Goal: Information Seeking & Learning: Find specific fact

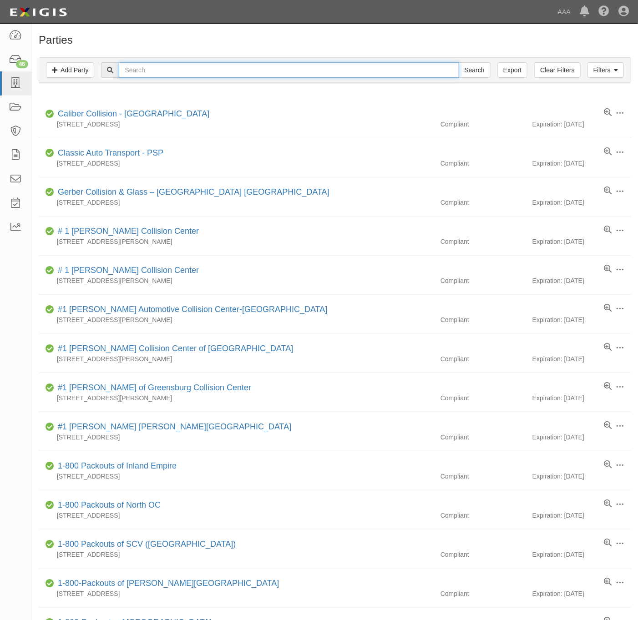
click at [253, 70] on input "text" at bounding box center [289, 69] width 340 height 15
type input "super service towing"
click at [459, 62] on input "Search" at bounding box center [475, 69] width 32 height 15
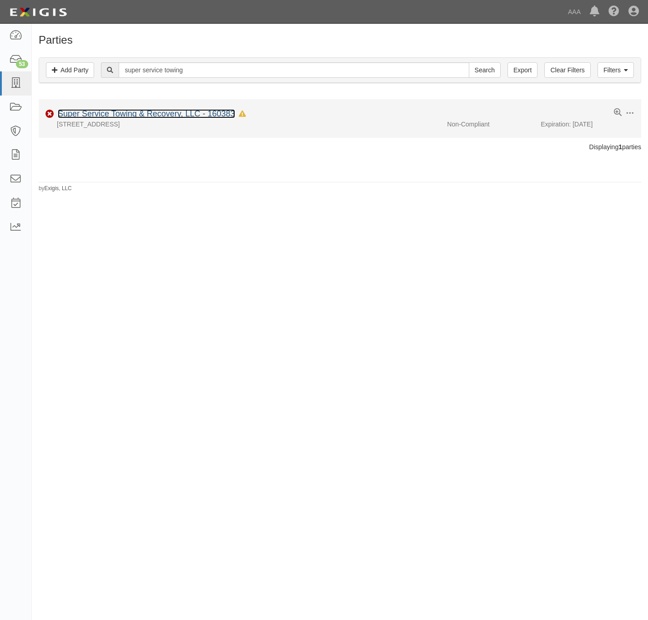
click at [145, 118] on link "Super Service Towing & Recovery, LLC - 160383" at bounding box center [146, 113] width 177 height 9
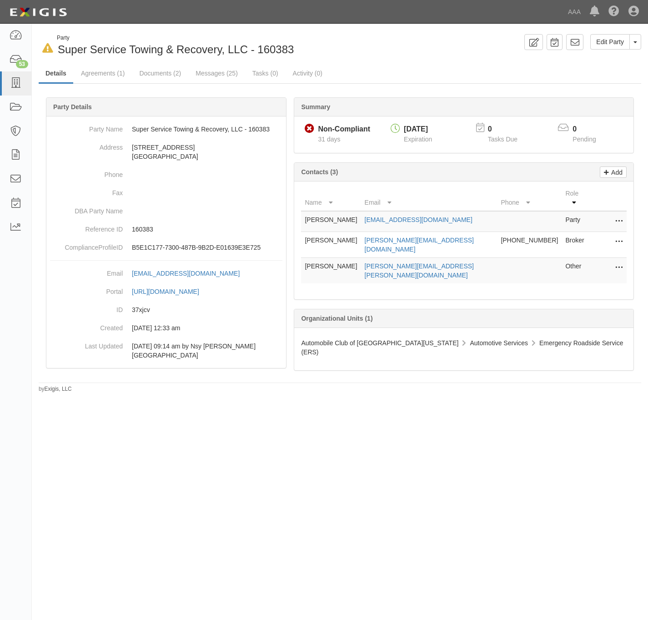
drag, startPoint x: 63, startPoint y: 0, endPoint x: 324, endPoint y: 422, distance: 496.4
click at [328, 426] on div "In Default since 09/15/2025 Party Super Service Towing & Recovery, LLC - 160383…" at bounding box center [324, 306] width 648 height 558
click at [156, 75] on link "Documents (2)" at bounding box center [159, 74] width 55 height 20
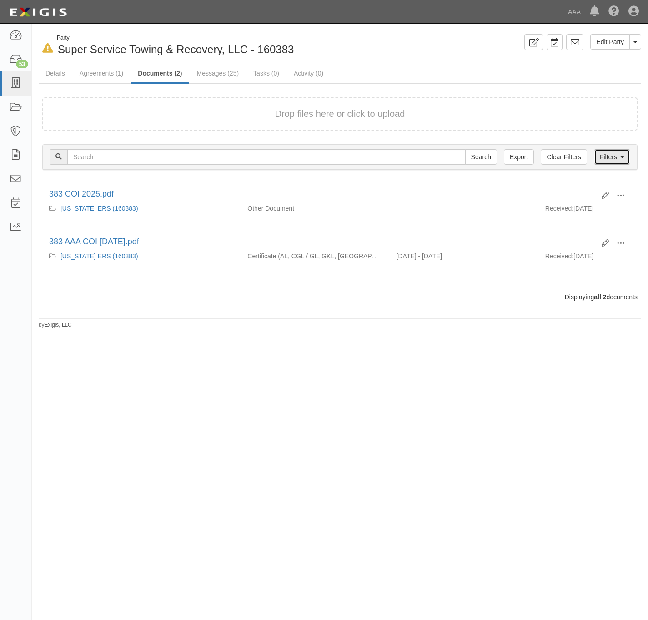
click at [627, 153] on link "Filters" at bounding box center [612, 156] width 36 height 15
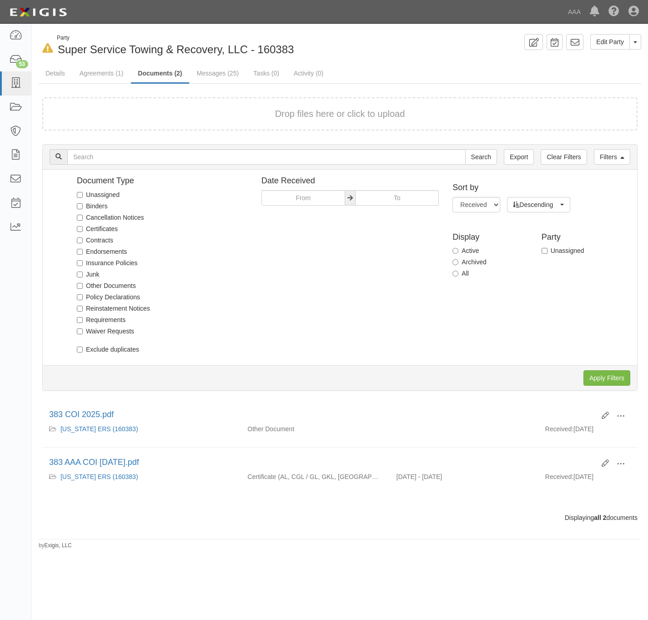
click at [468, 272] on label "All" at bounding box center [461, 273] width 16 height 9
click at [459, 272] on input "All" at bounding box center [456, 274] width 6 height 6
radio input "true"
click at [610, 375] on input "Apply Filters" at bounding box center [607, 377] width 47 height 15
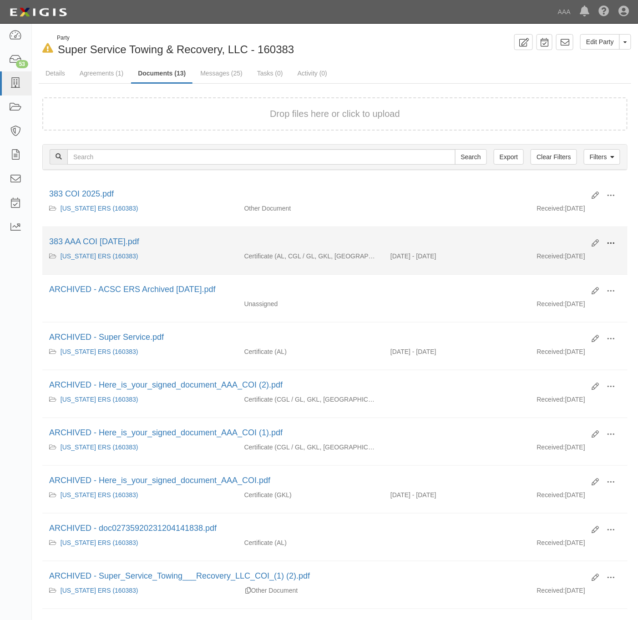
click at [618, 243] on button at bounding box center [610, 243] width 20 height 15
click at [570, 256] on link "View" at bounding box center [566, 256] width 72 height 16
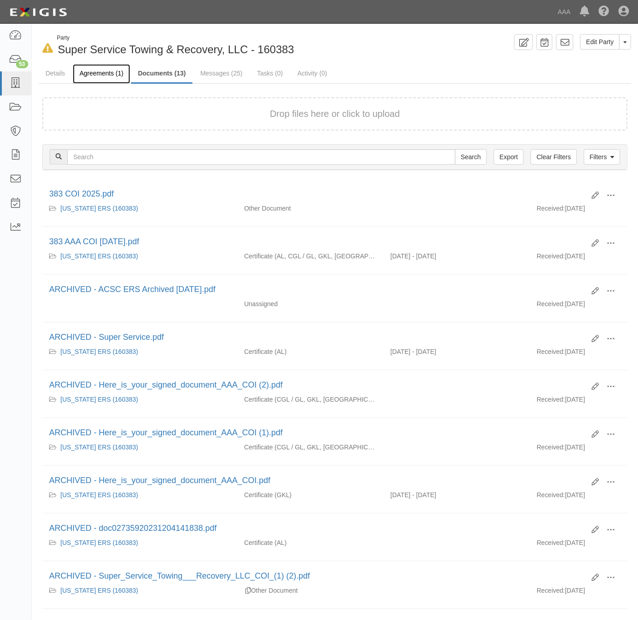
click at [91, 75] on link "Agreements (1)" at bounding box center [101, 74] width 57 height 20
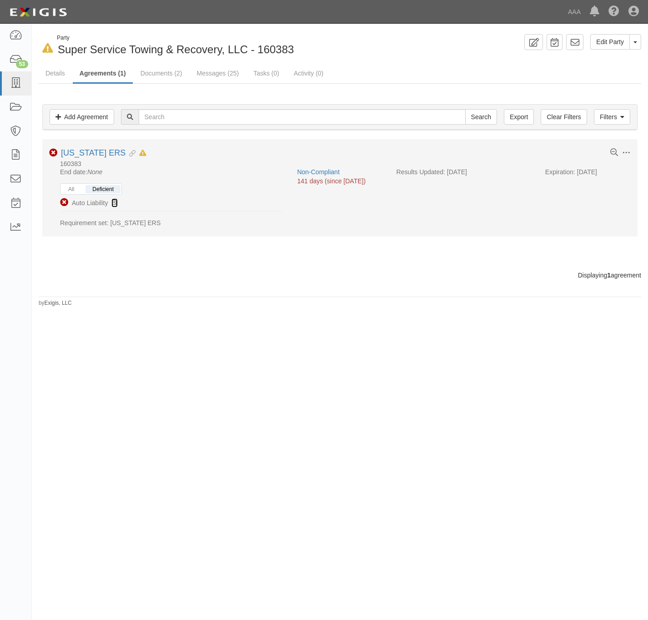
click at [117, 201] on icon at bounding box center [114, 203] width 6 height 6
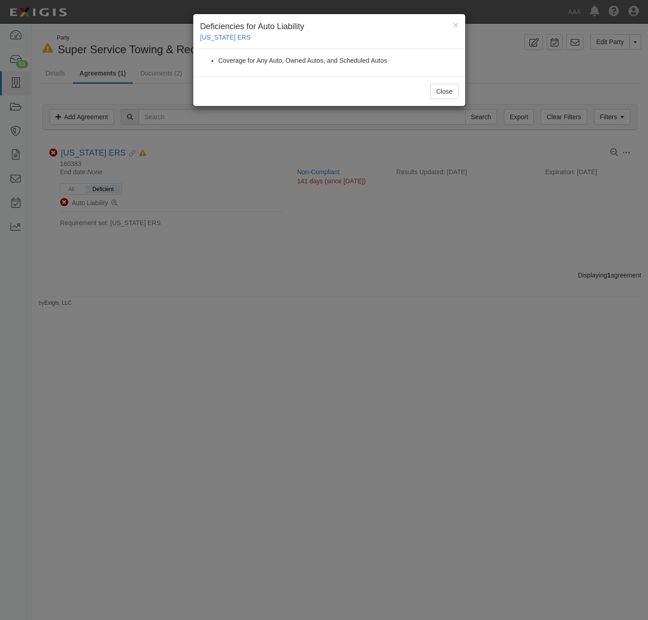
click at [227, 245] on div "× Deficiencies for Auto Liability California ERS Coverage for Any Auto, Owned A…" at bounding box center [324, 310] width 648 height 620
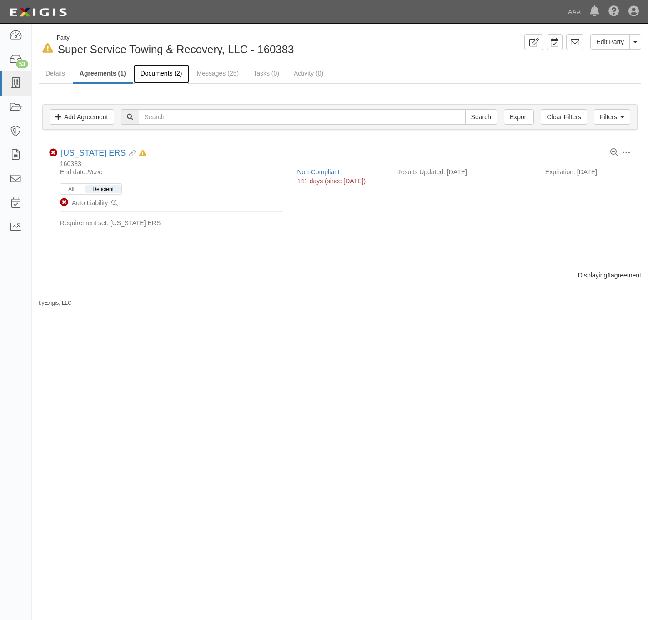
click at [160, 68] on link "Documents (2)" at bounding box center [161, 74] width 55 height 20
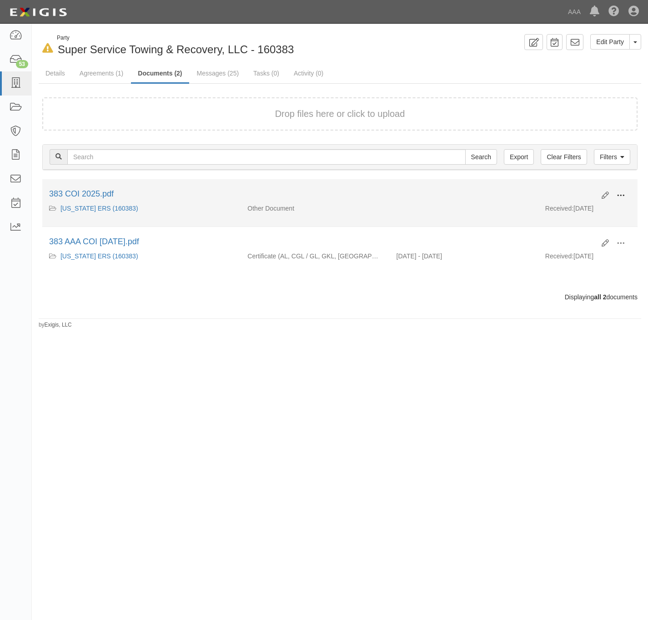
click at [623, 195] on span at bounding box center [621, 196] width 8 height 8
click at [585, 210] on link "View" at bounding box center [577, 209] width 72 height 16
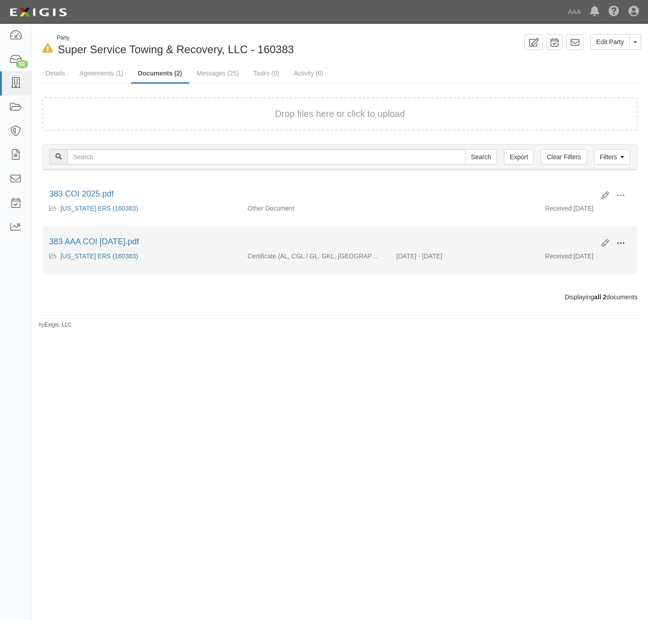
click at [623, 246] on span at bounding box center [621, 243] width 8 height 8
click at [594, 258] on link "View" at bounding box center [577, 256] width 72 height 16
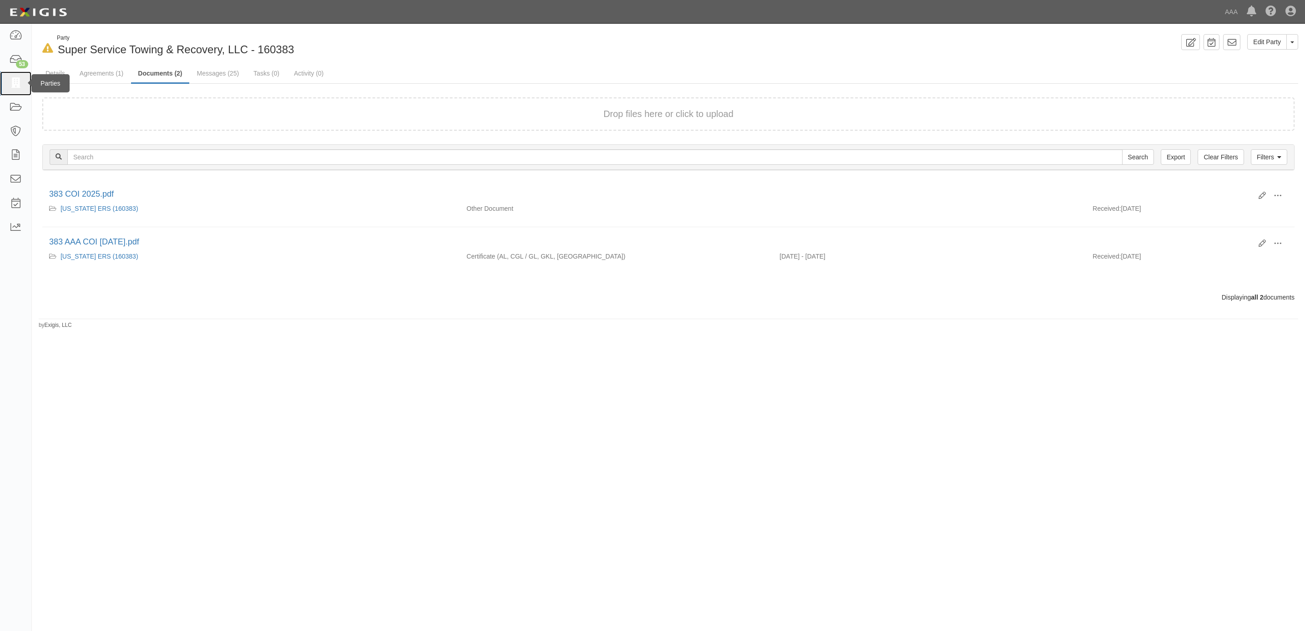
click at [18, 84] on icon at bounding box center [15, 83] width 13 height 10
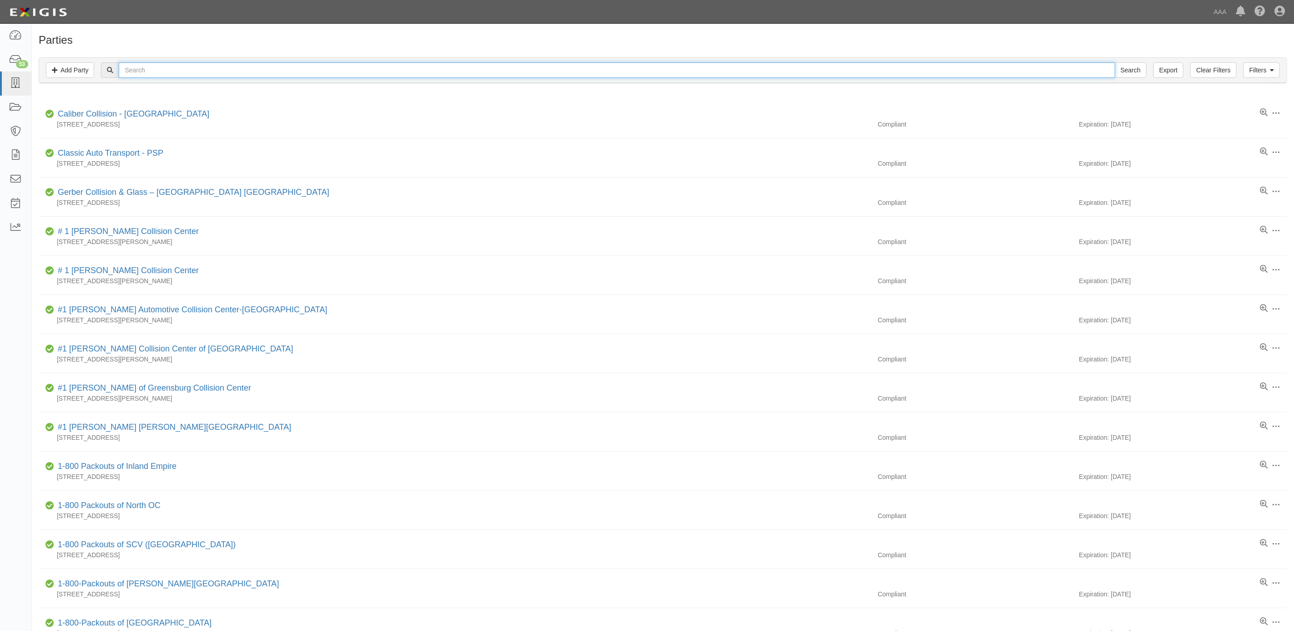
click at [975, 77] on input "text" at bounding box center [617, 69] width 996 height 15
paste input "ACE TOWING"
type input "ACE TOWING"
click at [1125, 75] on input "Search" at bounding box center [1131, 69] width 32 height 15
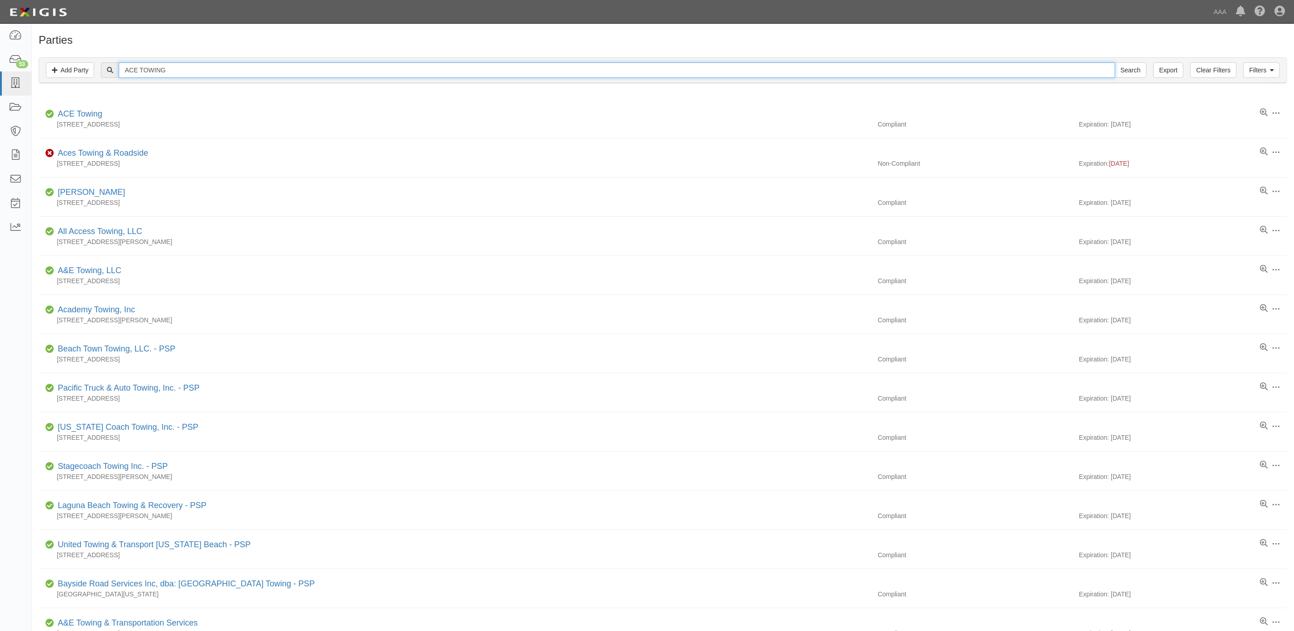
click at [195, 68] on input "ACE TOWING" at bounding box center [617, 69] width 996 height 15
click at [196, 68] on input "ACE TOWING" at bounding box center [617, 69] width 996 height 15
paste input "Southern California Towing LLC"
type input "Southern California Towing LLC"
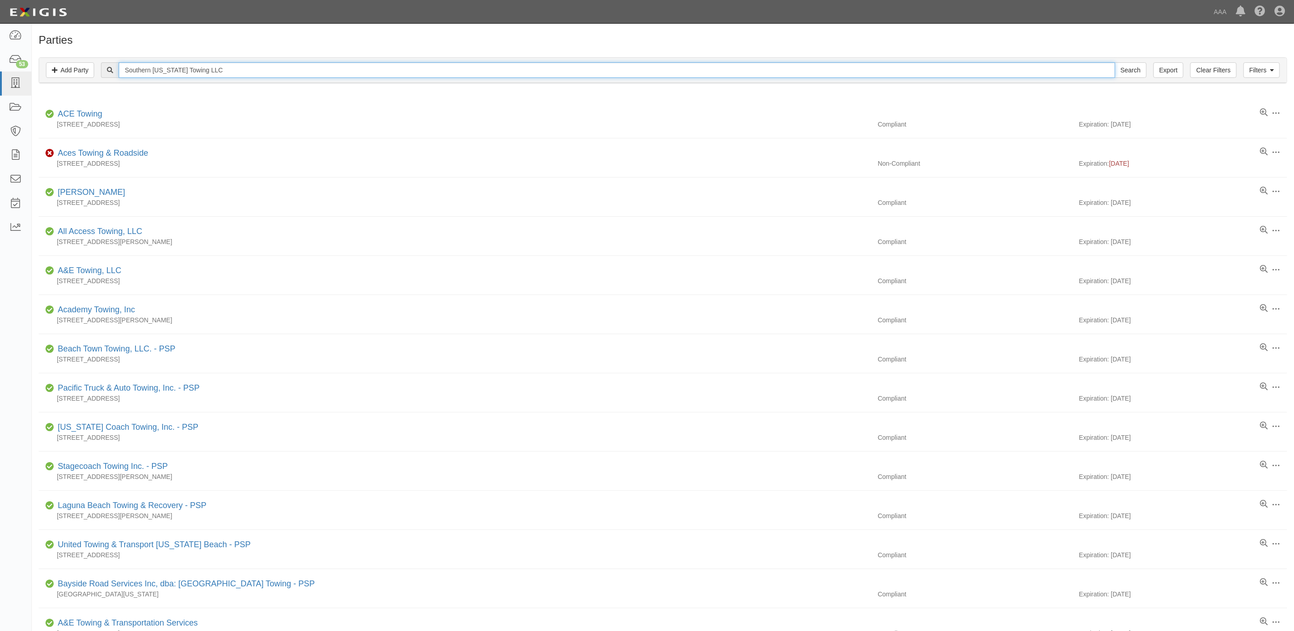
click at [1115, 62] on input "Search" at bounding box center [1131, 69] width 32 height 15
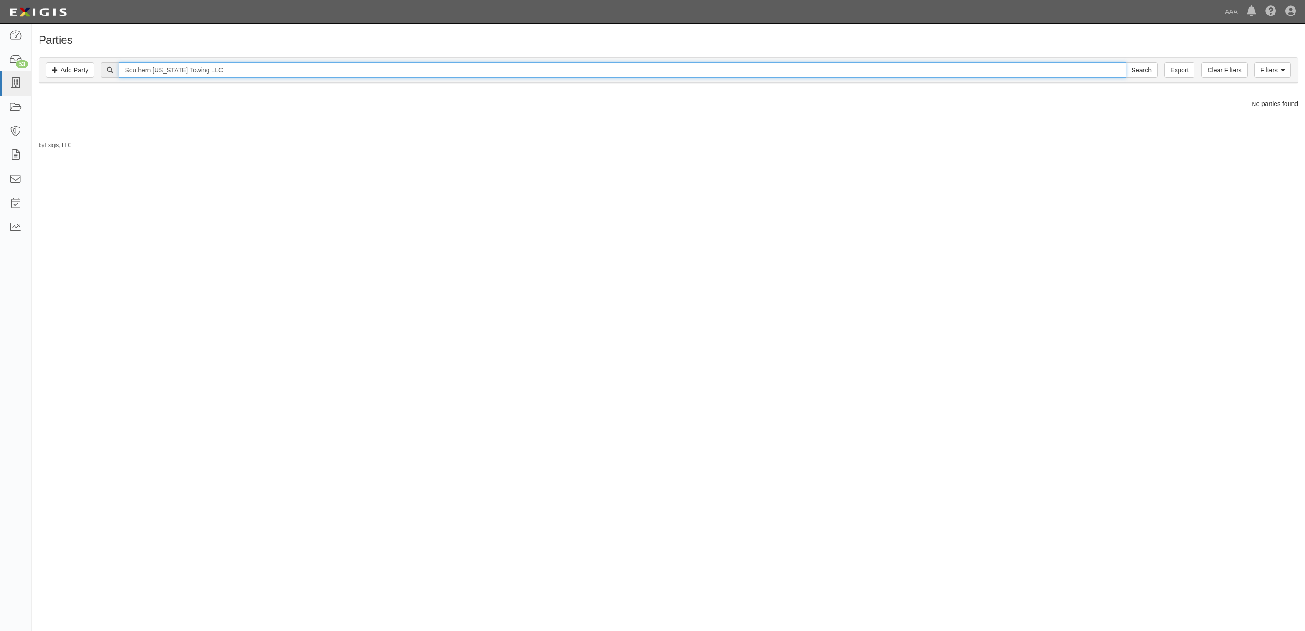
click at [350, 70] on input "Southern California Towing LLC" at bounding box center [622, 69] width 1007 height 15
paste input "NITRO TOWING INC."
type input "NITRO TOWING INC."
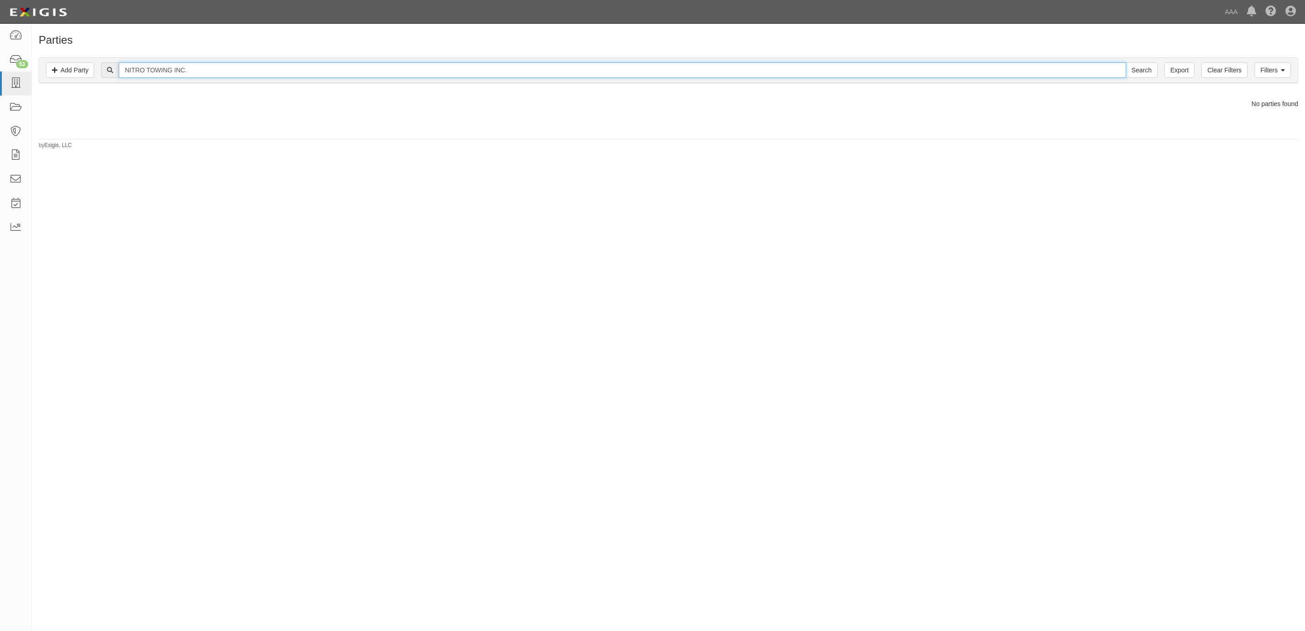
click at [1125, 62] on input "Search" at bounding box center [1141, 69] width 32 height 15
click at [202, 73] on input "NITRO TOWING INC." at bounding box center [622, 69] width 1007 height 15
type input "NITRO TOWING"
click at [1125, 62] on input "Search" at bounding box center [1141, 69] width 32 height 15
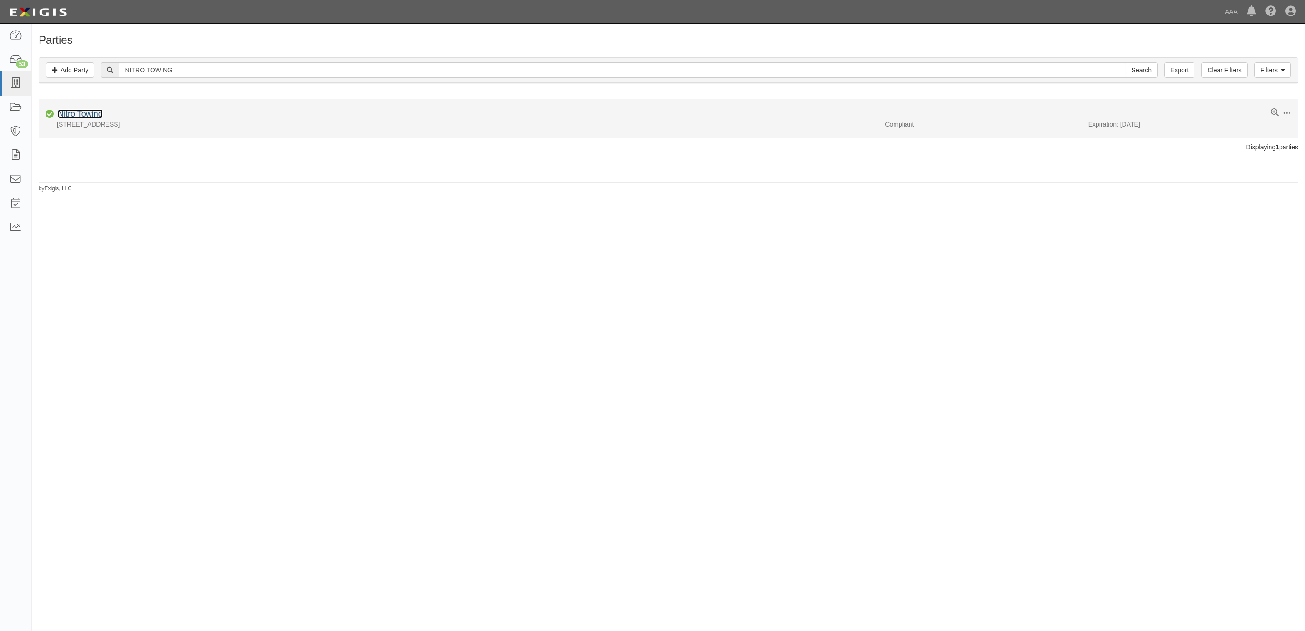
click at [78, 118] on link "Nitro Towing" at bounding box center [80, 113] width 45 height 9
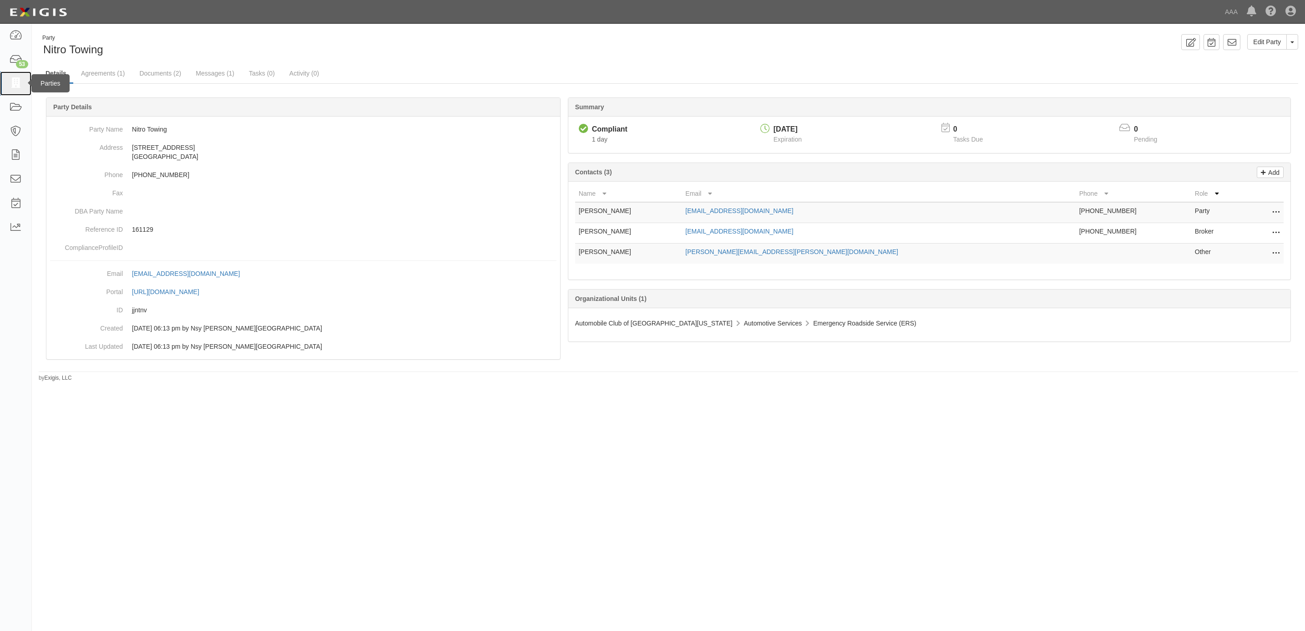
click at [20, 81] on icon at bounding box center [15, 83] width 13 height 10
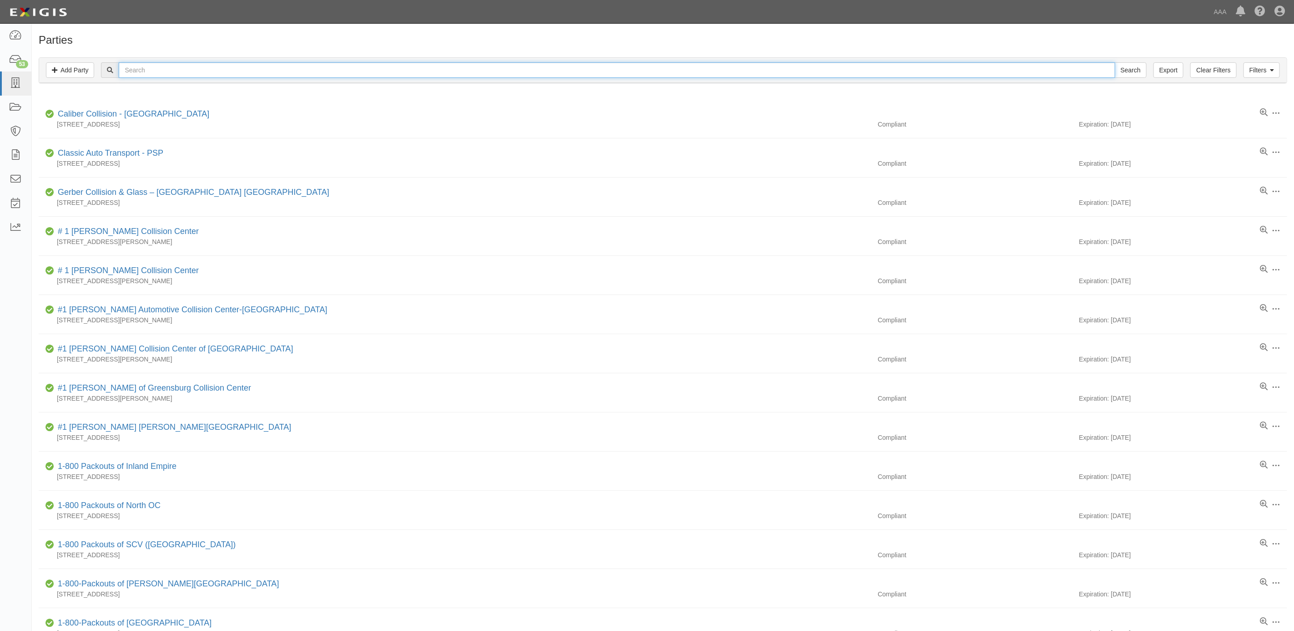
click at [217, 66] on input "text" at bounding box center [617, 69] width 996 height 15
type input "V & E Club"
click at [1115, 62] on input "Search" at bounding box center [1131, 69] width 32 height 15
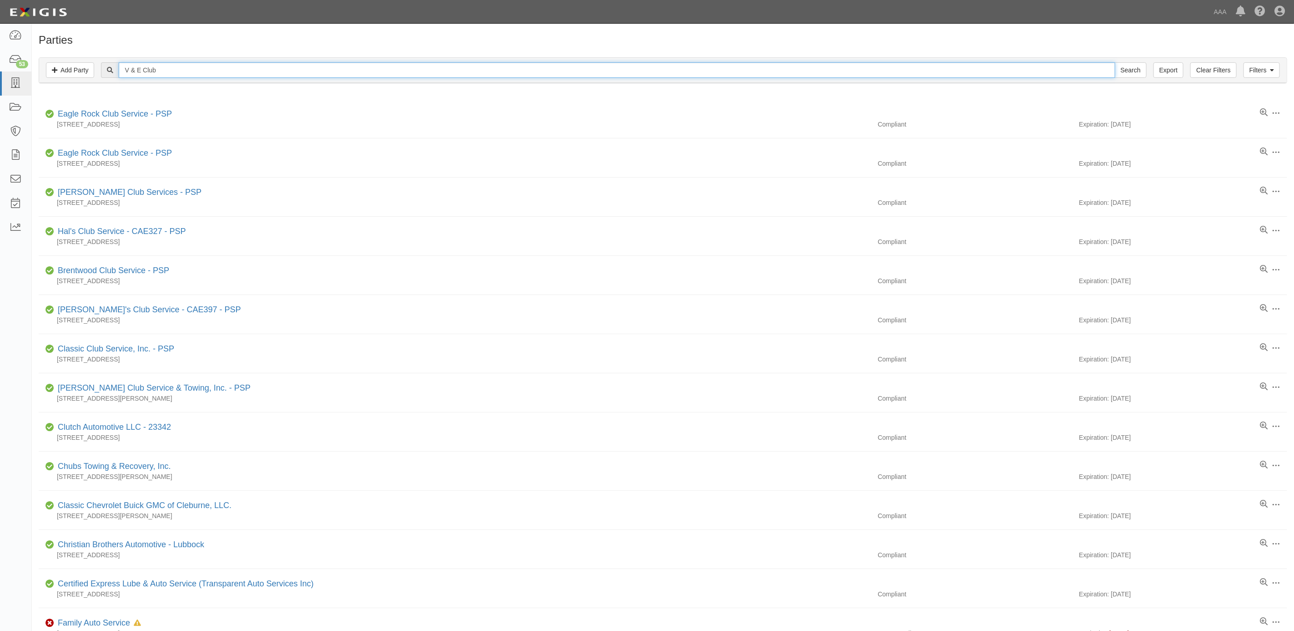
click at [211, 65] on input "V & E Club" at bounding box center [617, 69] width 996 height 15
type input "V & E"
click at [1115, 62] on input "Search" at bounding box center [1131, 69] width 32 height 15
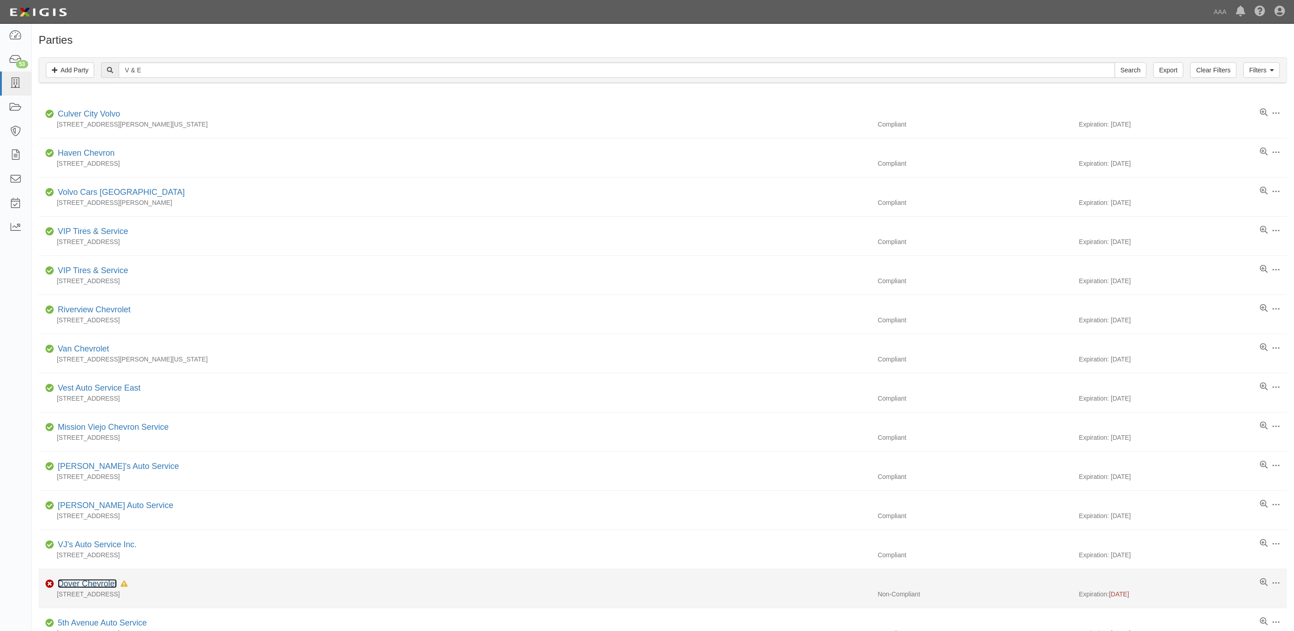
click at [103, 587] on link "Dover Chevrolet" at bounding box center [87, 583] width 59 height 9
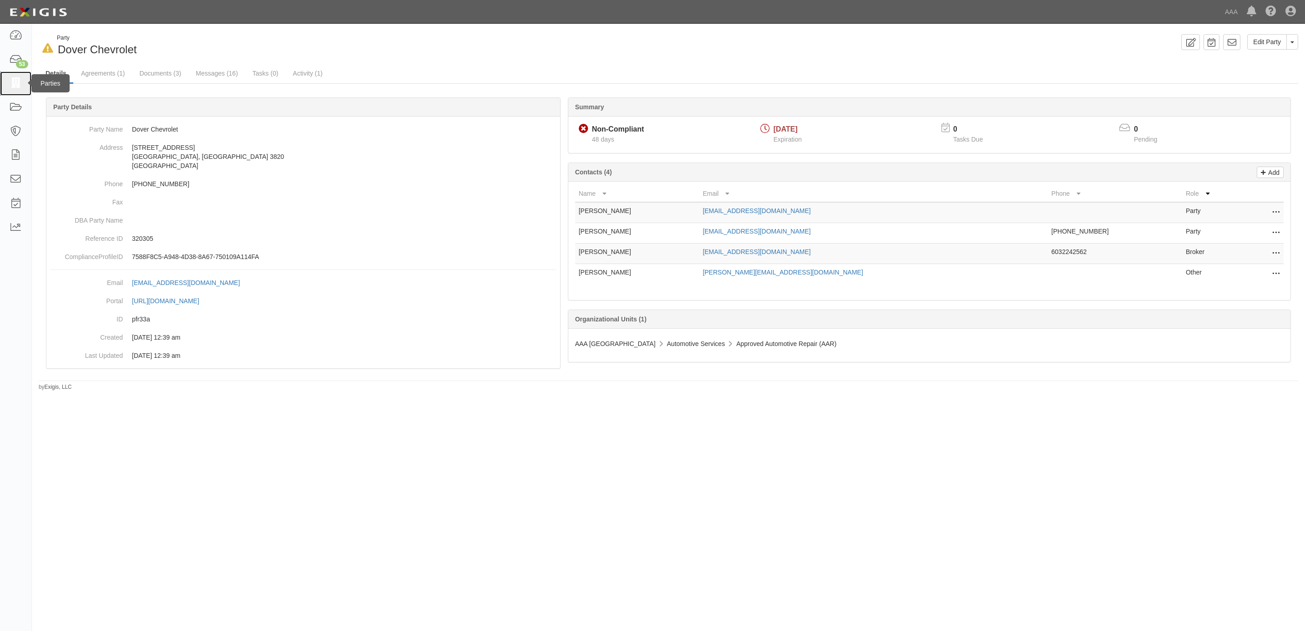
click at [14, 80] on icon at bounding box center [15, 83] width 13 height 10
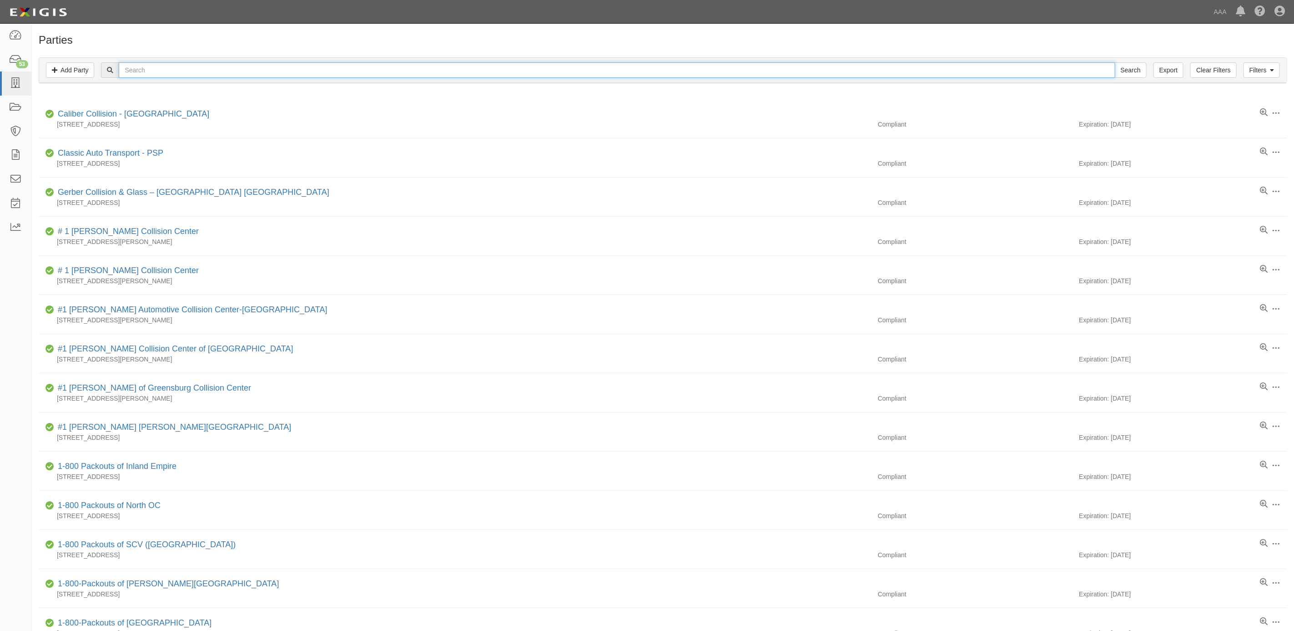
click at [618, 71] on input "text" at bounding box center [617, 69] width 996 height 15
type input "airport mobil"
click at [1115, 62] on input "Search" at bounding box center [1131, 69] width 32 height 15
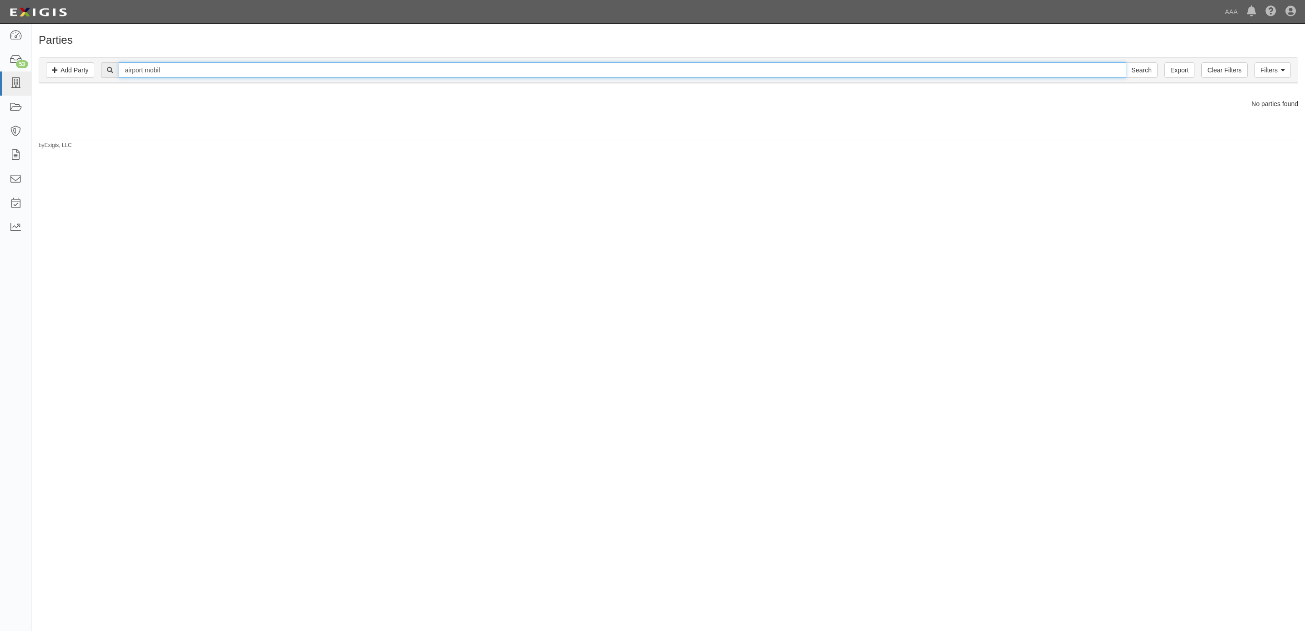
click at [246, 73] on input "airport mobil" at bounding box center [622, 69] width 1007 height 15
type input "american towin"
click at [1125, 62] on input "Search" at bounding box center [1141, 69] width 32 height 15
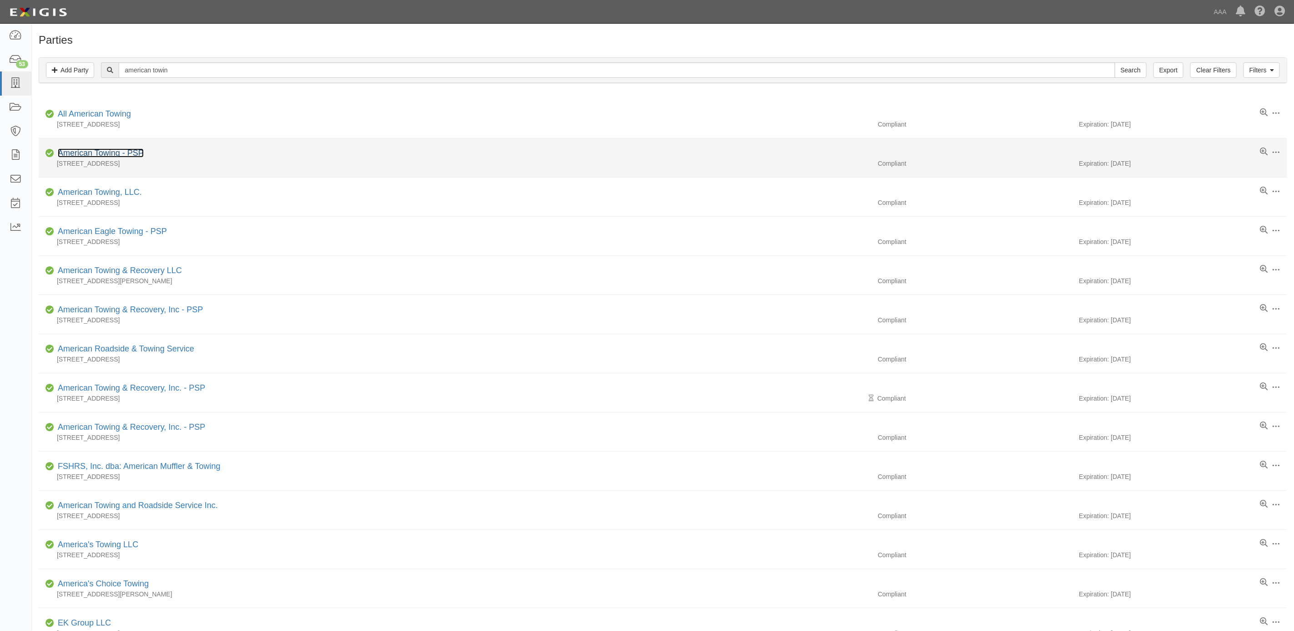
click at [104, 156] on link "American Towing - PSP" at bounding box center [101, 152] width 86 height 9
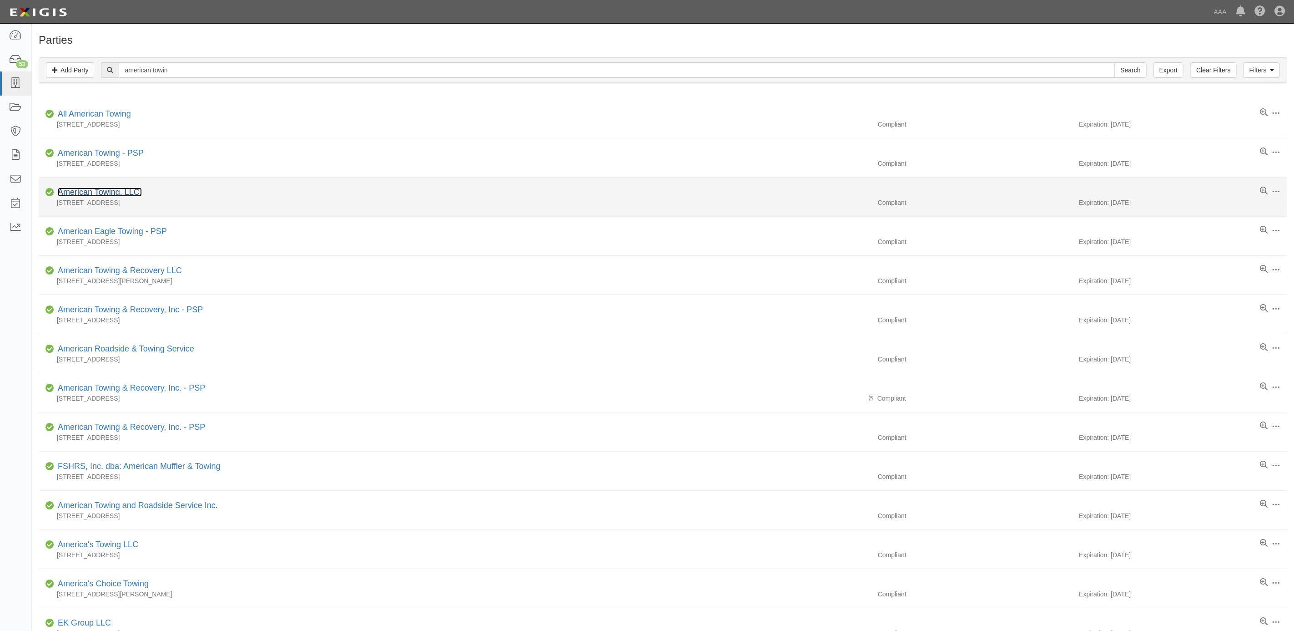
click at [108, 192] on link "American Towing, LLC." at bounding box center [100, 191] width 84 height 9
